Goal: Find specific page/section: Find specific page/section

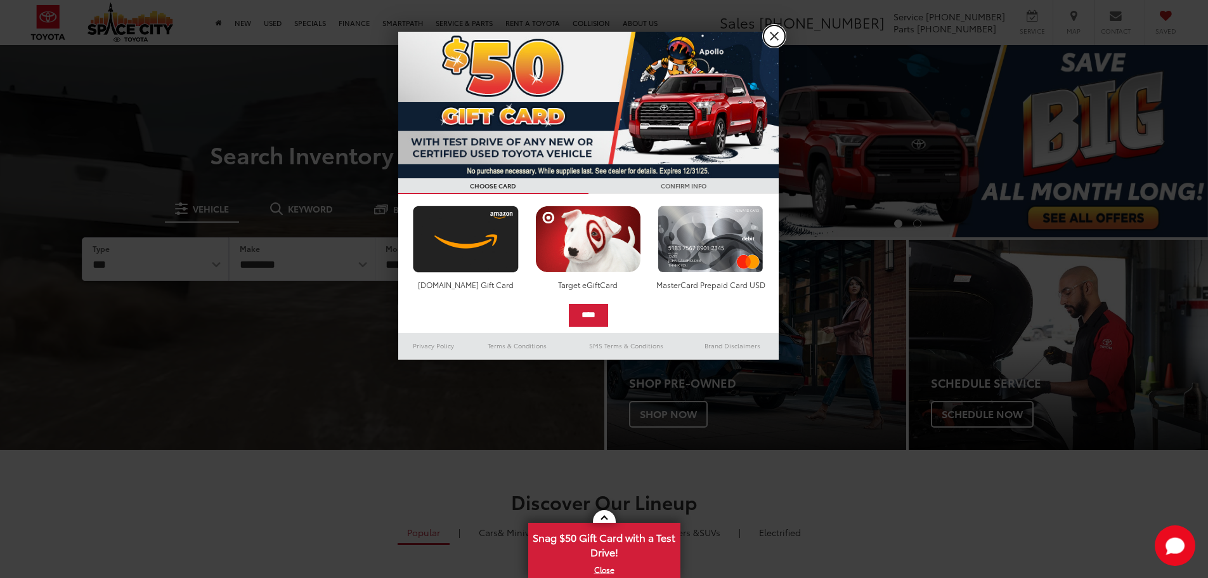
click at [779, 37] on link "X" at bounding box center [775, 36] width 22 height 22
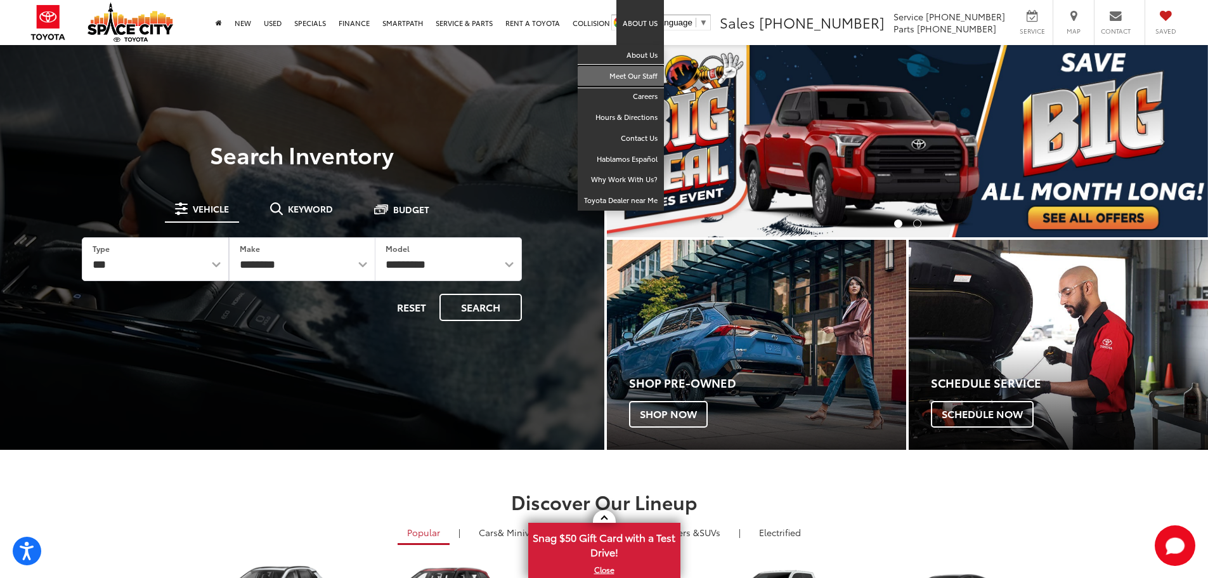
click at [646, 82] on link "Meet Our Staff" at bounding box center [621, 76] width 86 height 21
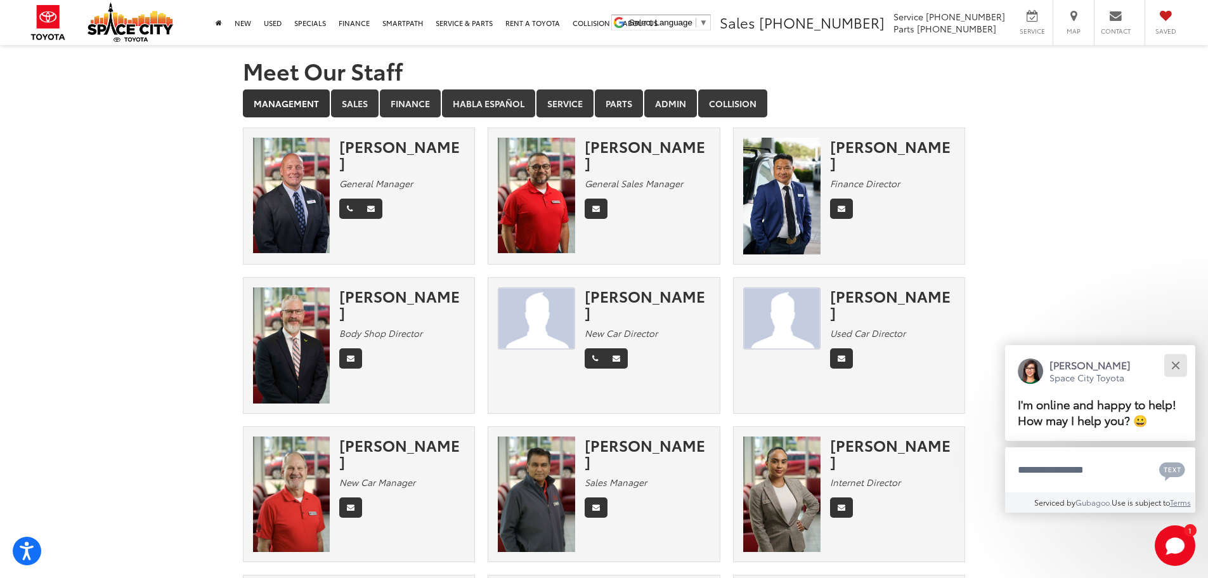
drag, startPoint x: 1180, startPoint y: 360, endPoint x: 1213, endPoint y: 365, distance: 33.5
click at [1180, 360] on button "Close" at bounding box center [1175, 364] width 27 height 27
